Goal: Task Accomplishment & Management: Manage account settings

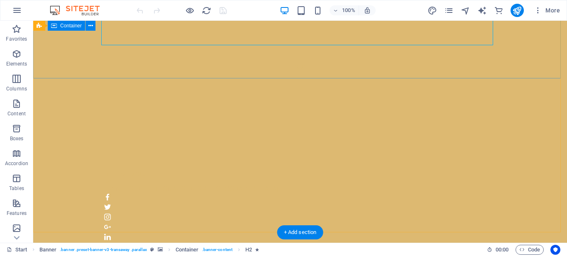
scroll to position [208, 0]
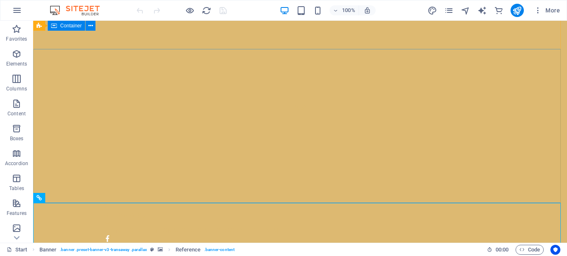
scroll to position [83, 0]
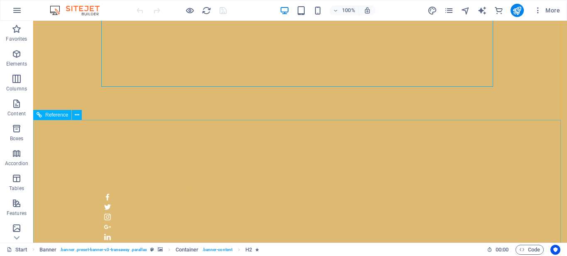
scroll to position [208, 0]
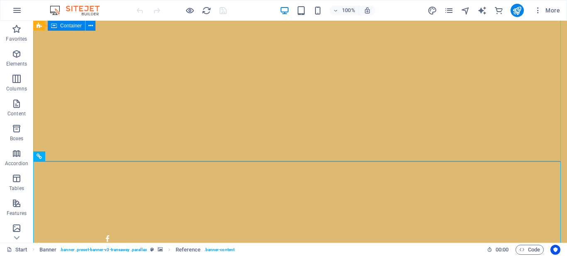
scroll to position [166, 0]
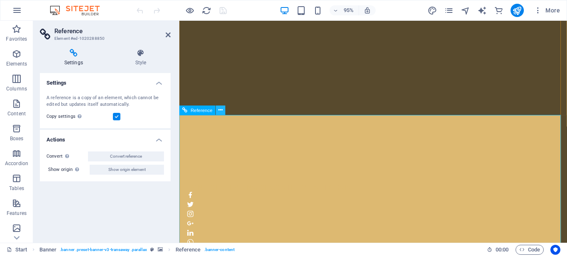
click at [221, 109] on icon at bounding box center [221, 110] width 4 height 8
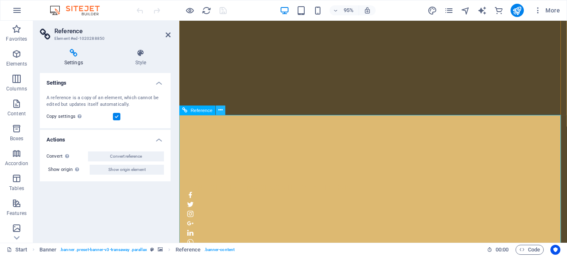
click at [221, 110] on icon at bounding box center [221, 110] width 4 height 8
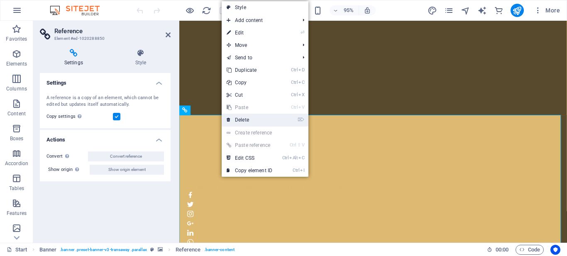
click at [240, 121] on link "⌦ Delete" at bounding box center [250, 120] width 56 height 12
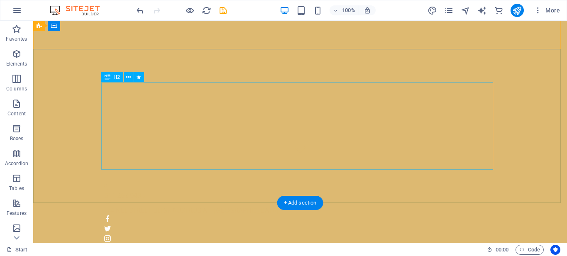
scroll to position [0, 0]
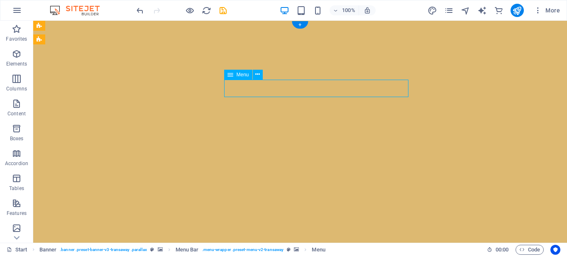
select select "primary"
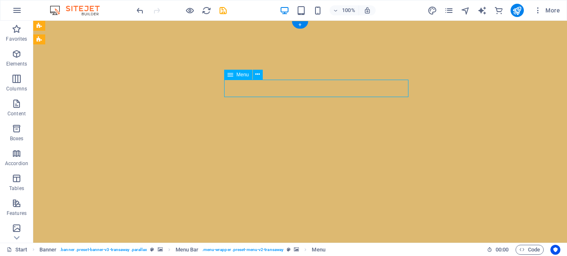
select select
select select "primary"
select select
select select "primary"
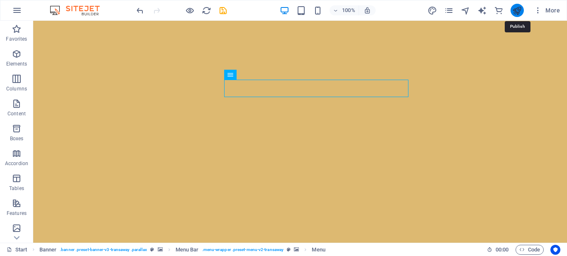
click at [520, 10] on icon "publish" at bounding box center [518, 11] width 10 height 10
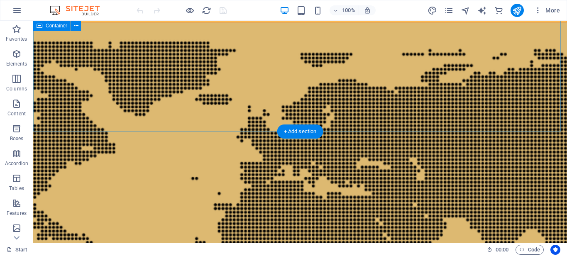
scroll to position [2072, 0]
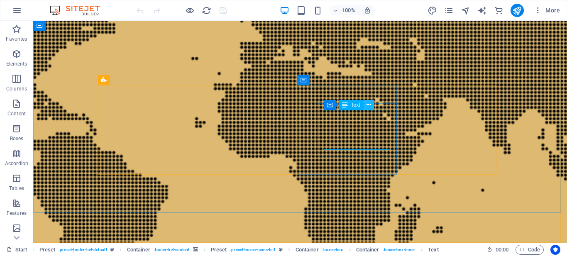
click at [370, 102] on icon at bounding box center [369, 105] width 5 height 9
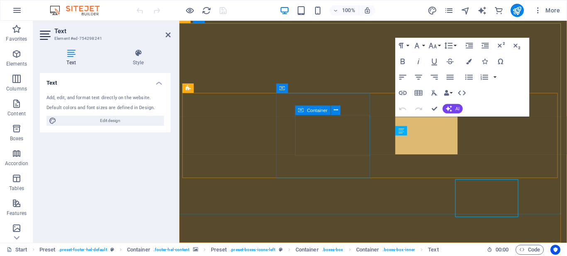
scroll to position [1995, 0]
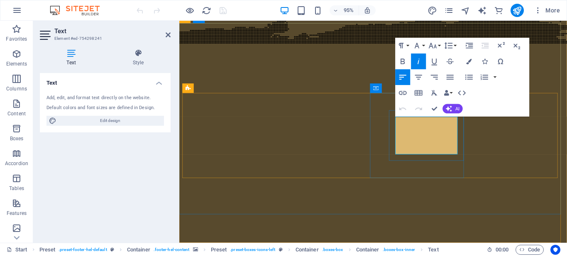
drag, startPoint x: 447, startPoint y: 146, endPoint x: 421, endPoint y: 147, distance: 25.8
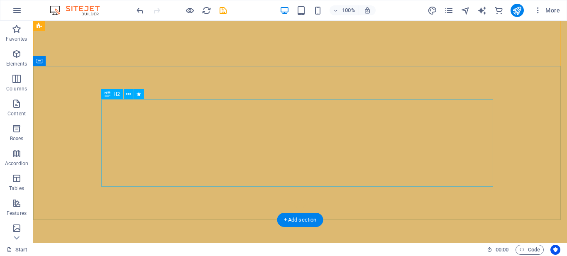
scroll to position [0, 0]
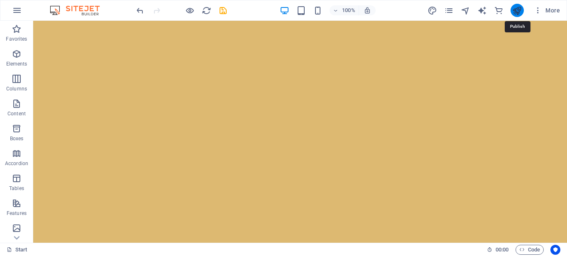
click at [515, 9] on icon "publish" at bounding box center [518, 11] width 10 height 10
